Goal: Find specific page/section: Find specific page/section

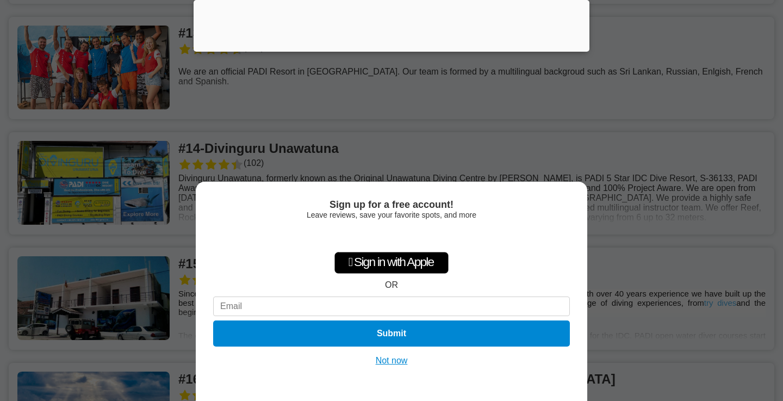
click at [394, 363] on button "Not now" at bounding box center [391, 360] width 39 height 11
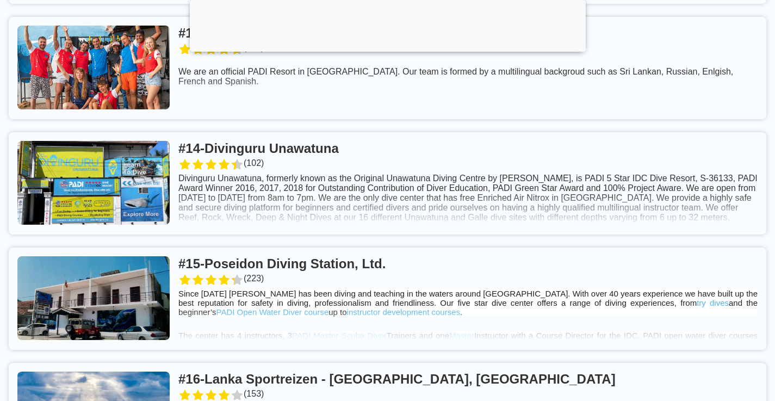
click at [341, 224] on link at bounding box center [387, 183] width 757 height 102
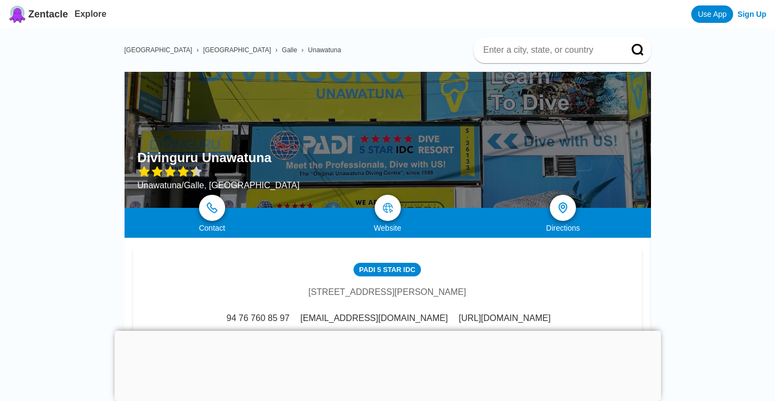
click at [562, 219] on link at bounding box center [563, 208] width 26 height 26
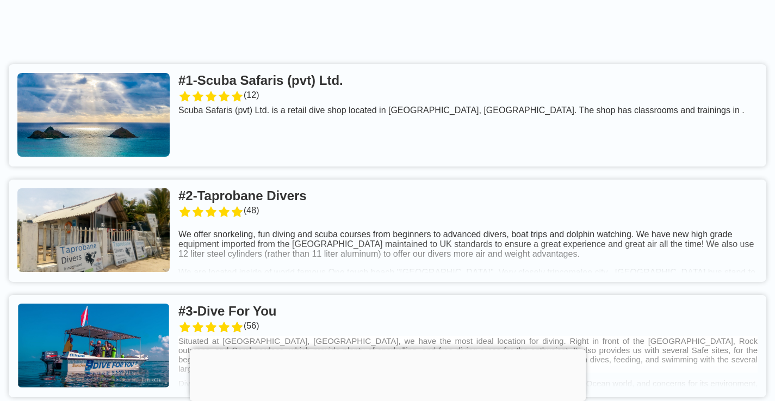
scroll to position [362, 0]
